Goal: Complete application form

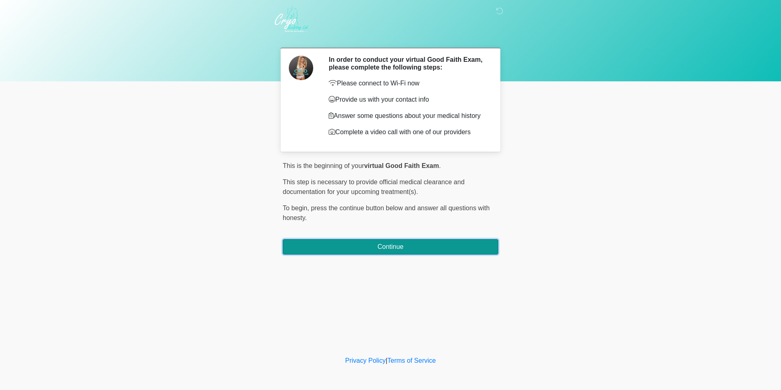
click at [400, 246] on button "Continue" at bounding box center [390, 246] width 215 height 15
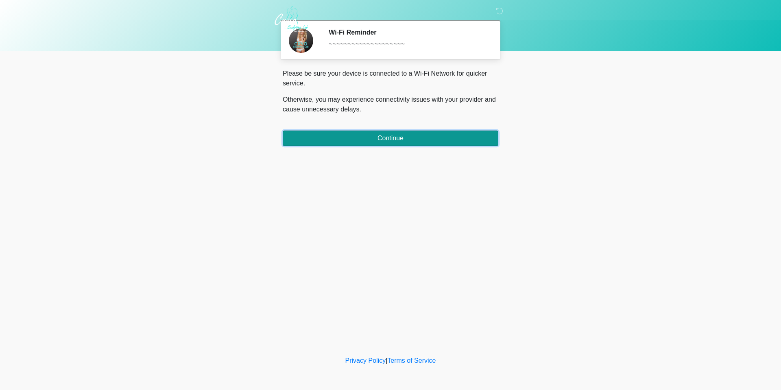
click at [366, 144] on button "Continue" at bounding box center [390, 138] width 215 height 15
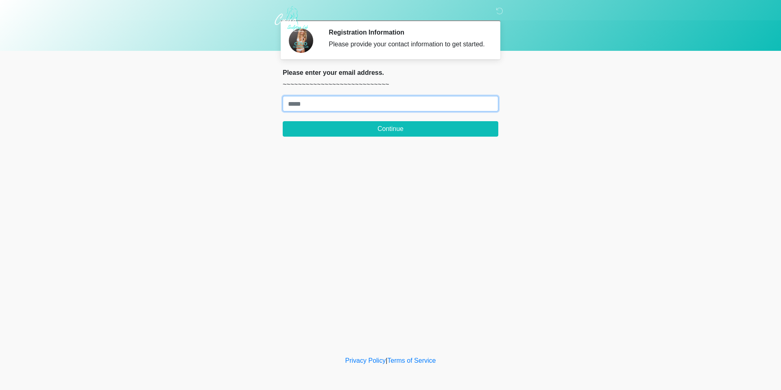
click at [315, 102] on input "Where should we email your treatment plan?" at bounding box center [390, 103] width 215 height 15
click at [358, 103] on input "Where should we email your treatment plan?" at bounding box center [390, 103] width 215 height 15
type input "**********"
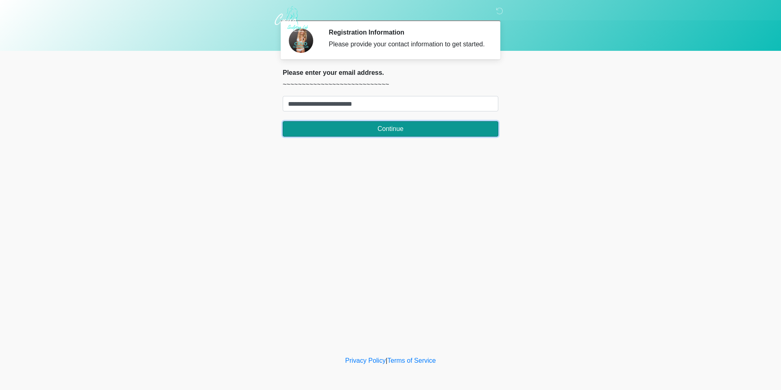
click at [410, 131] on button "Continue" at bounding box center [390, 128] width 215 height 15
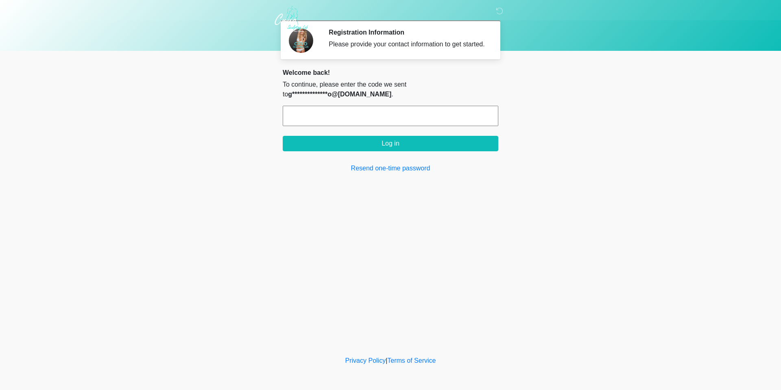
click at [374, 121] on input "text" at bounding box center [390, 116] width 215 height 20
paste input "******"
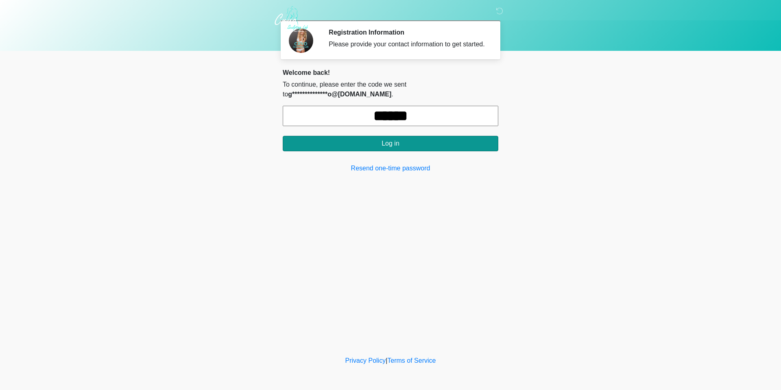
type input "******"
click at [378, 148] on button "Log in" at bounding box center [390, 143] width 215 height 15
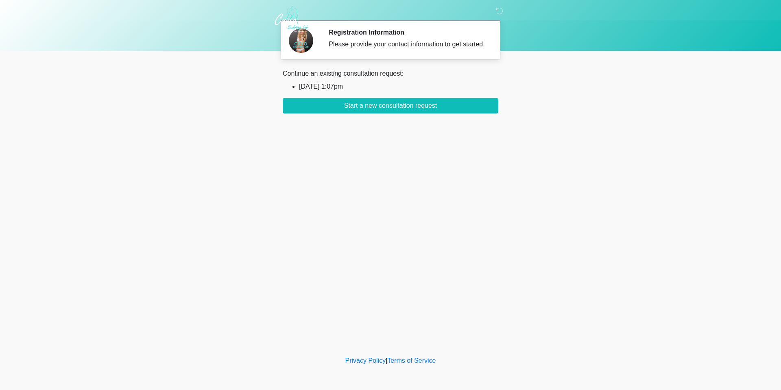
click at [412, 113] on div "‎ ‎ ‎ Registration Information Please provide your contact information to get s…" at bounding box center [390, 177] width 244 height 338
click at [413, 106] on button "Start a new consultation request" at bounding box center [390, 105] width 215 height 15
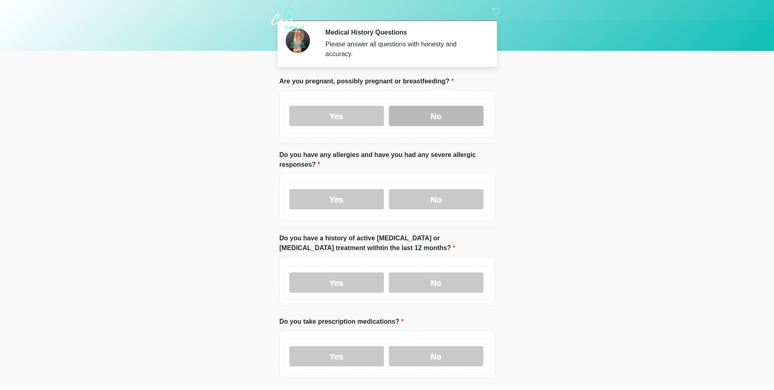
click at [425, 108] on label "No" at bounding box center [436, 116] width 95 height 20
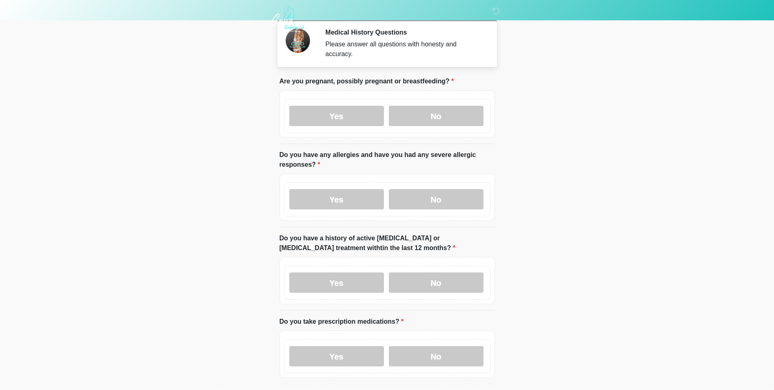
scroll to position [41, 0]
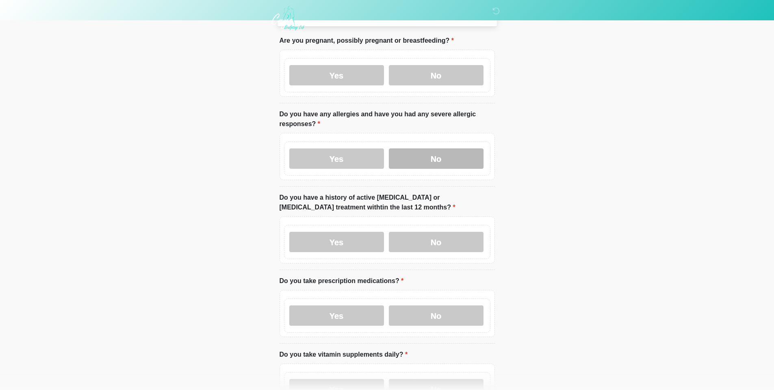
click at [455, 152] on label "No" at bounding box center [436, 158] width 95 height 20
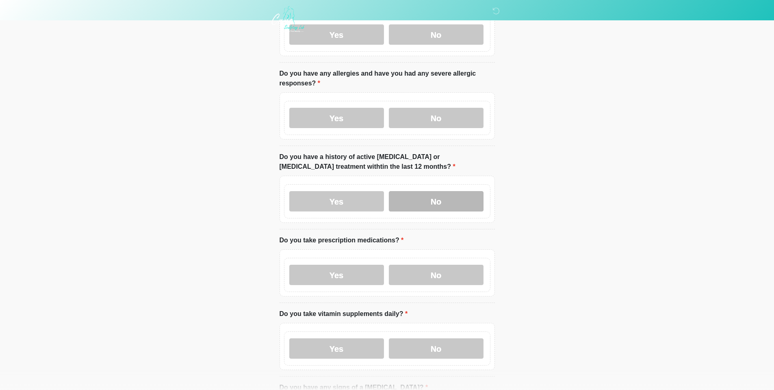
click at [420, 196] on label "No" at bounding box center [436, 201] width 95 height 20
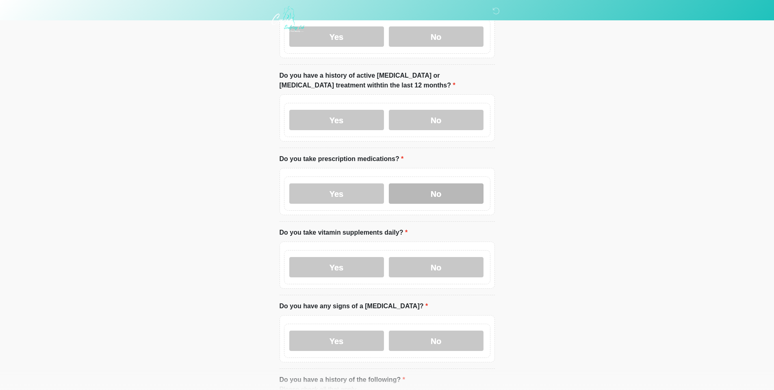
click at [421, 193] on label "No" at bounding box center [436, 193] width 95 height 20
click at [442, 262] on label "No" at bounding box center [436, 267] width 95 height 20
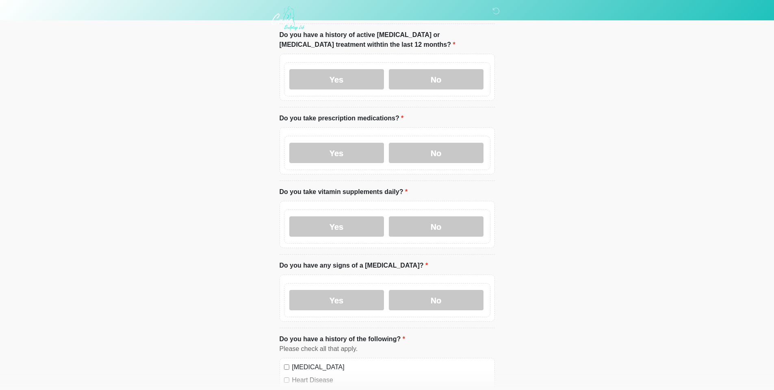
scroll to position [244, 0]
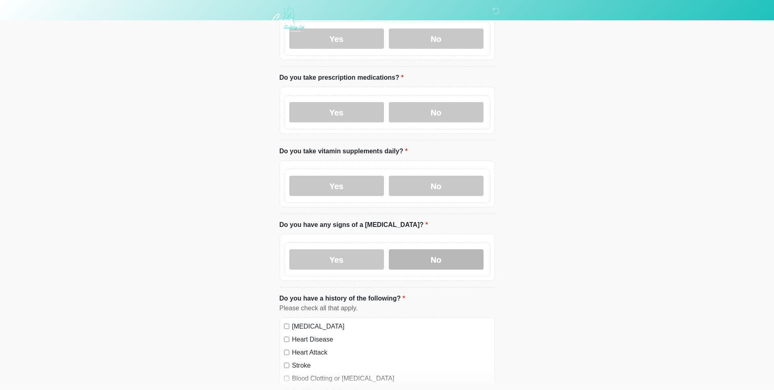
click at [455, 249] on label "No" at bounding box center [436, 259] width 95 height 20
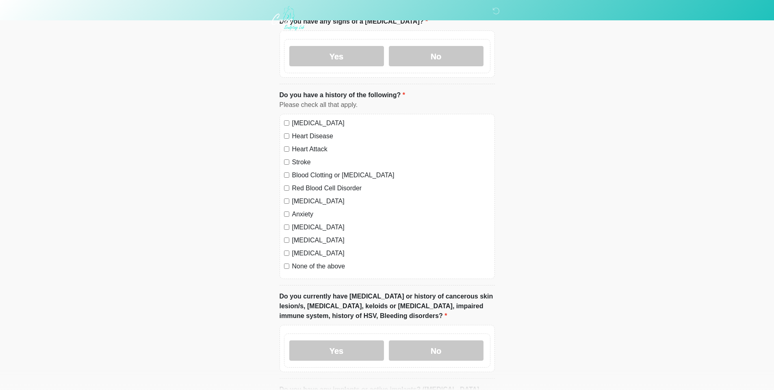
scroll to position [488, 0]
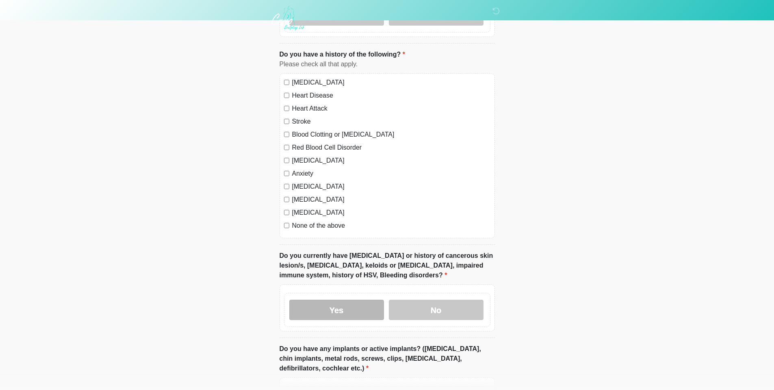
click at [362, 303] on label "Yes" at bounding box center [336, 310] width 95 height 20
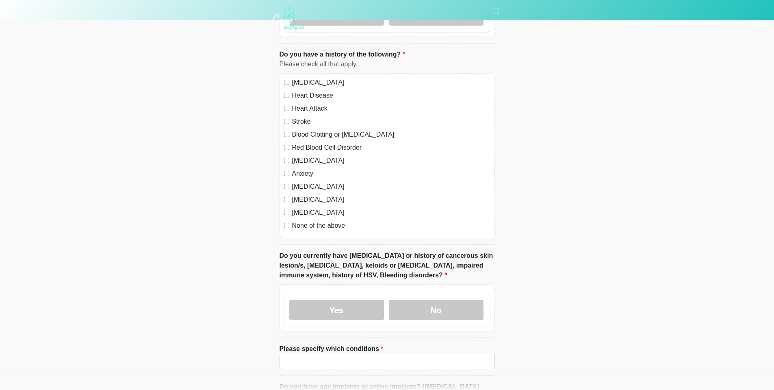
scroll to position [569, 0]
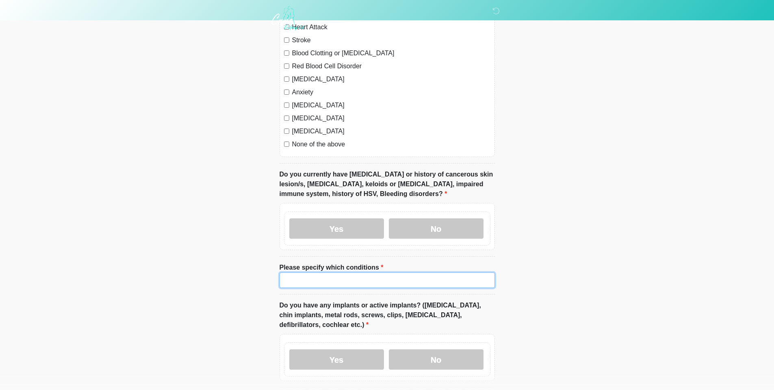
click at [355, 272] on input "Please specify which conditions" at bounding box center [387, 279] width 215 height 15
type input "******"
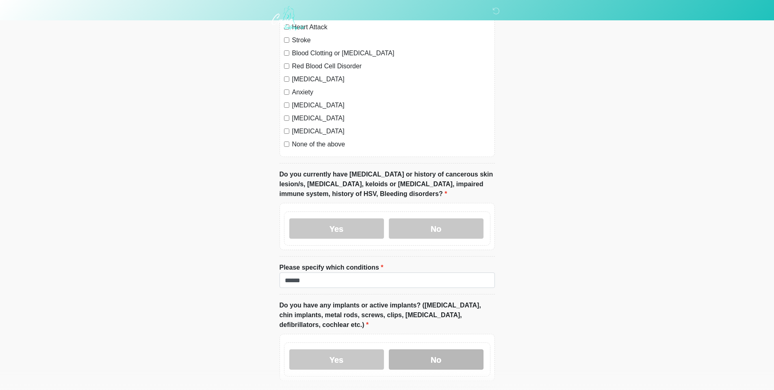
click at [428, 349] on label "No" at bounding box center [436, 359] width 95 height 20
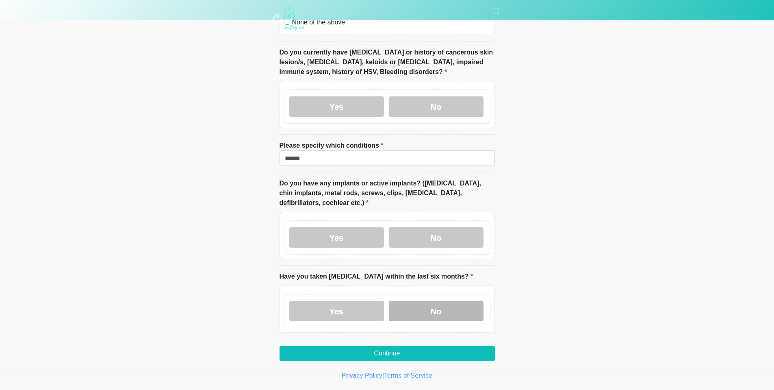
click at [418, 301] on label "No" at bounding box center [436, 311] width 95 height 20
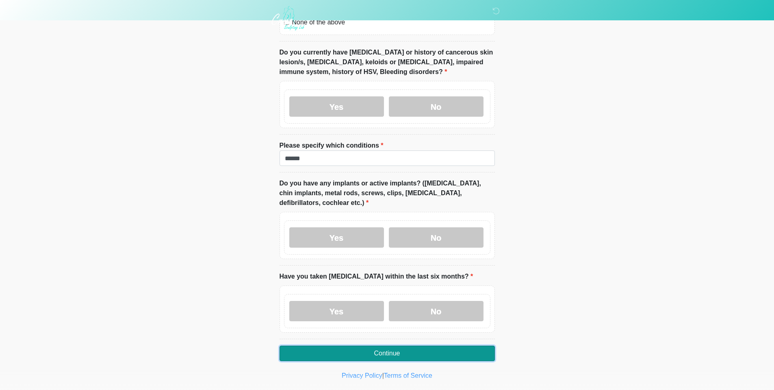
click at [422, 346] on button "Continue" at bounding box center [387, 353] width 215 height 15
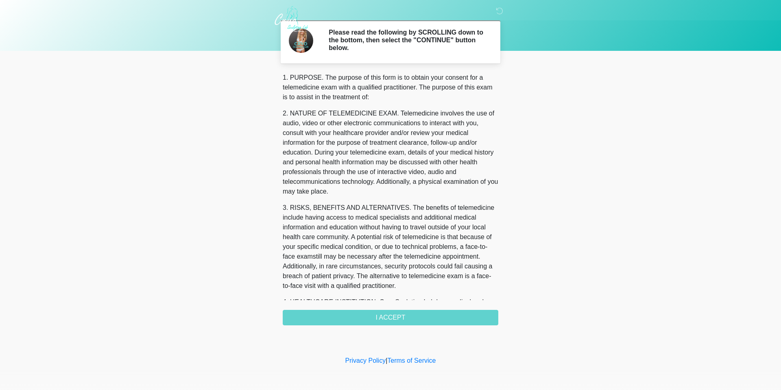
scroll to position [122, 0]
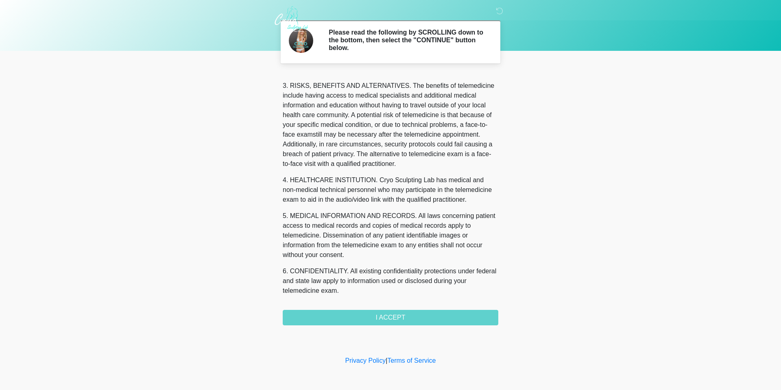
click at [418, 319] on div "1. PURPOSE. The purpose of this form is to obtain your consent for a telemedici…" at bounding box center [390, 199] width 215 height 252
click at [390, 319] on div "1. PURPOSE. The purpose of this form is to obtain your consent for a telemedici…" at bounding box center [390, 199] width 215 height 252
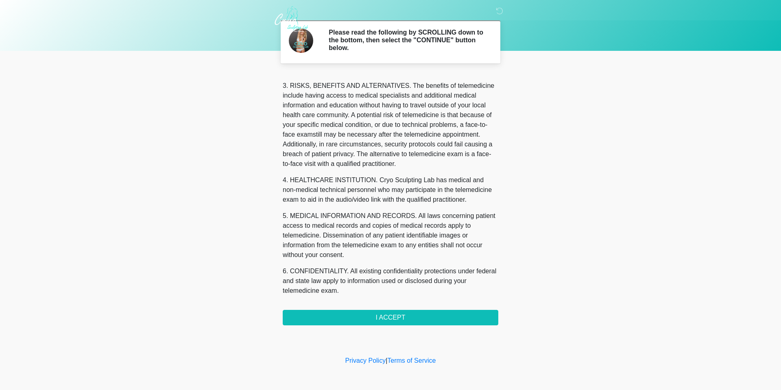
scroll to position [244, 0]
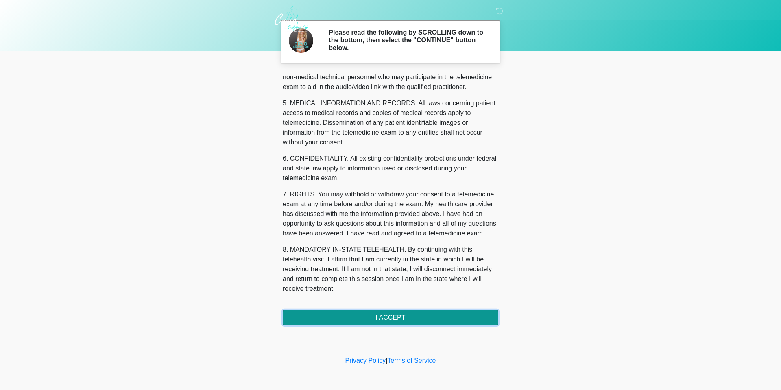
click at [396, 318] on button "I ACCEPT" at bounding box center [390, 317] width 215 height 15
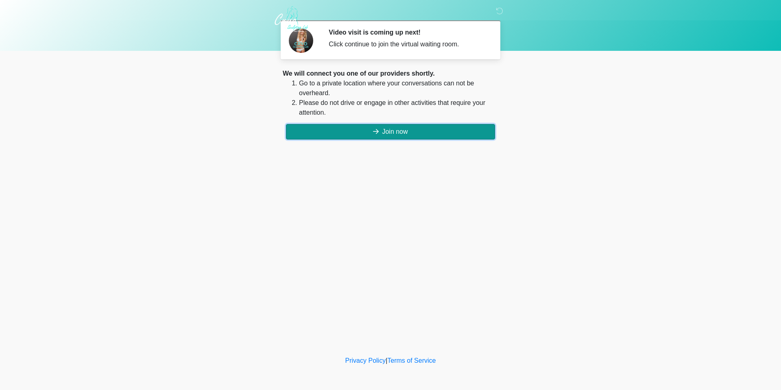
click at [403, 133] on button "Join now" at bounding box center [390, 131] width 209 height 15
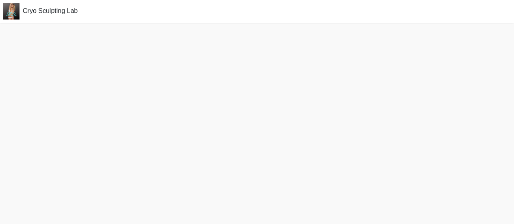
scroll to position [2, 0]
